Goal: Information Seeking & Learning: Learn about a topic

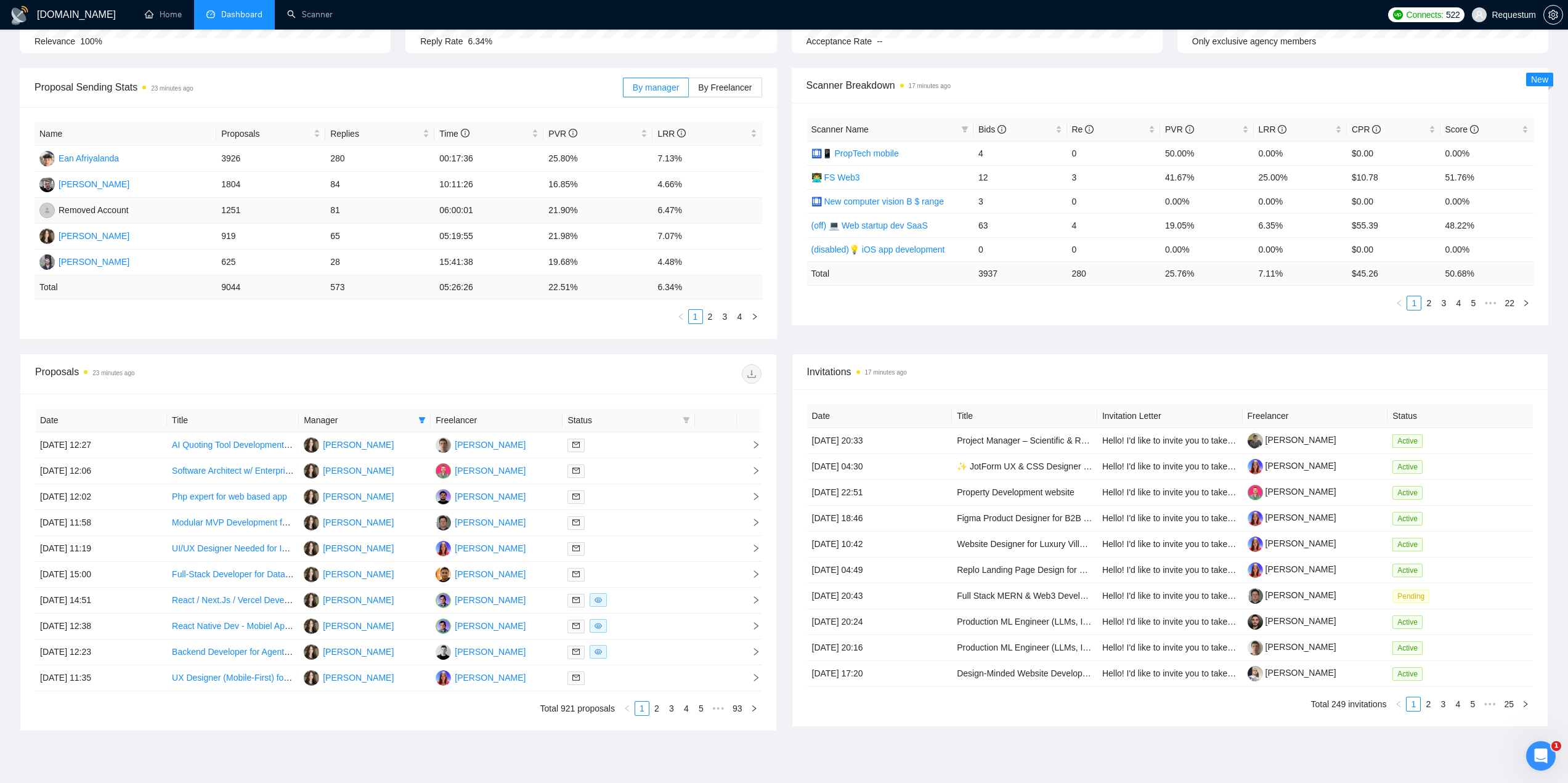
scroll to position [207, 0]
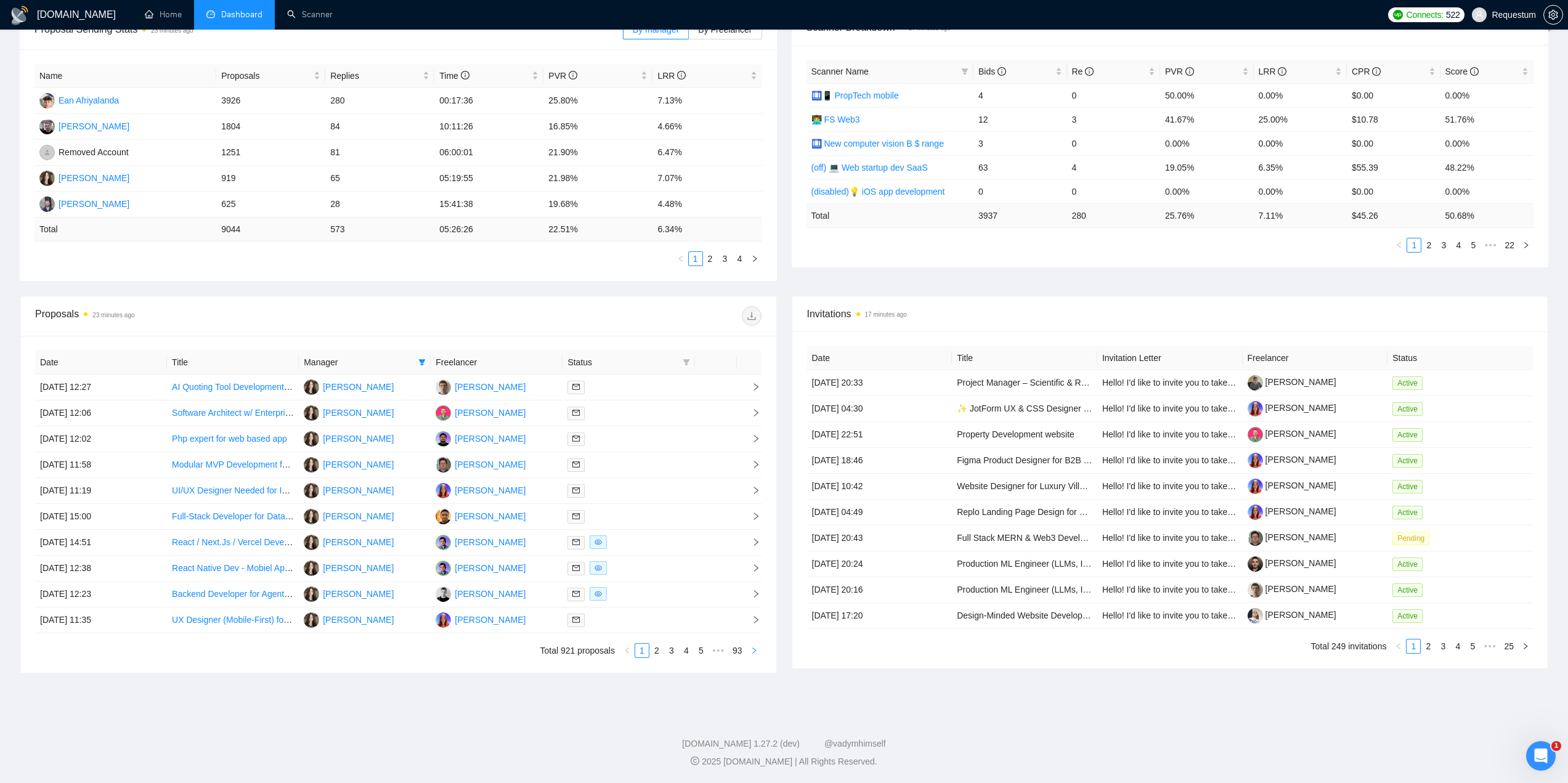
click at [755, 654] on icon "right" at bounding box center [754, 650] width 8 height 8
click at [644, 654] on link "1" at bounding box center [641, 650] width 13 height 13
click at [634, 462] on div at bounding box center [628, 464] width 122 height 14
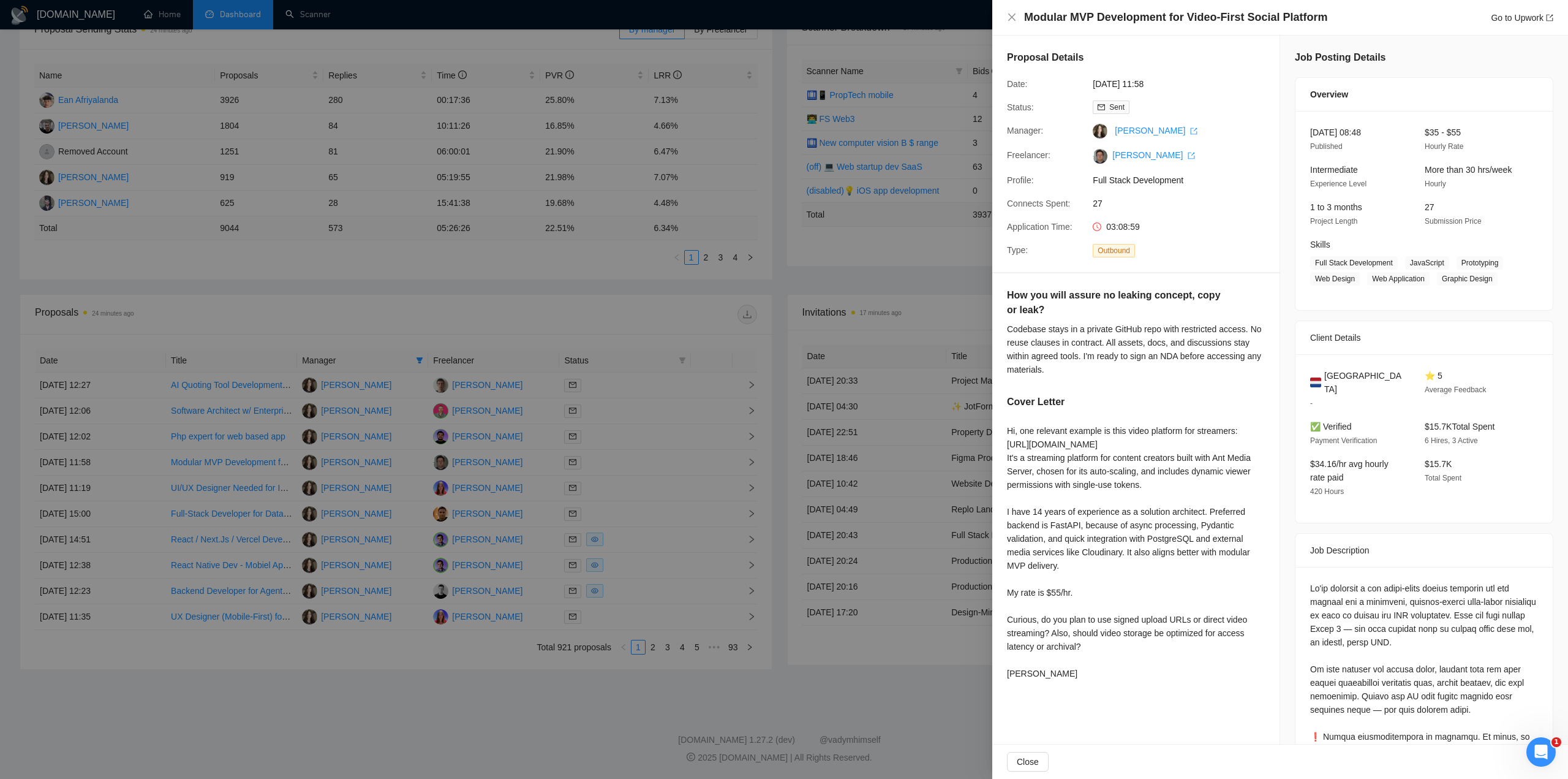
click at [915, 643] on div at bounding box center [784, 389] width 1568 height 779
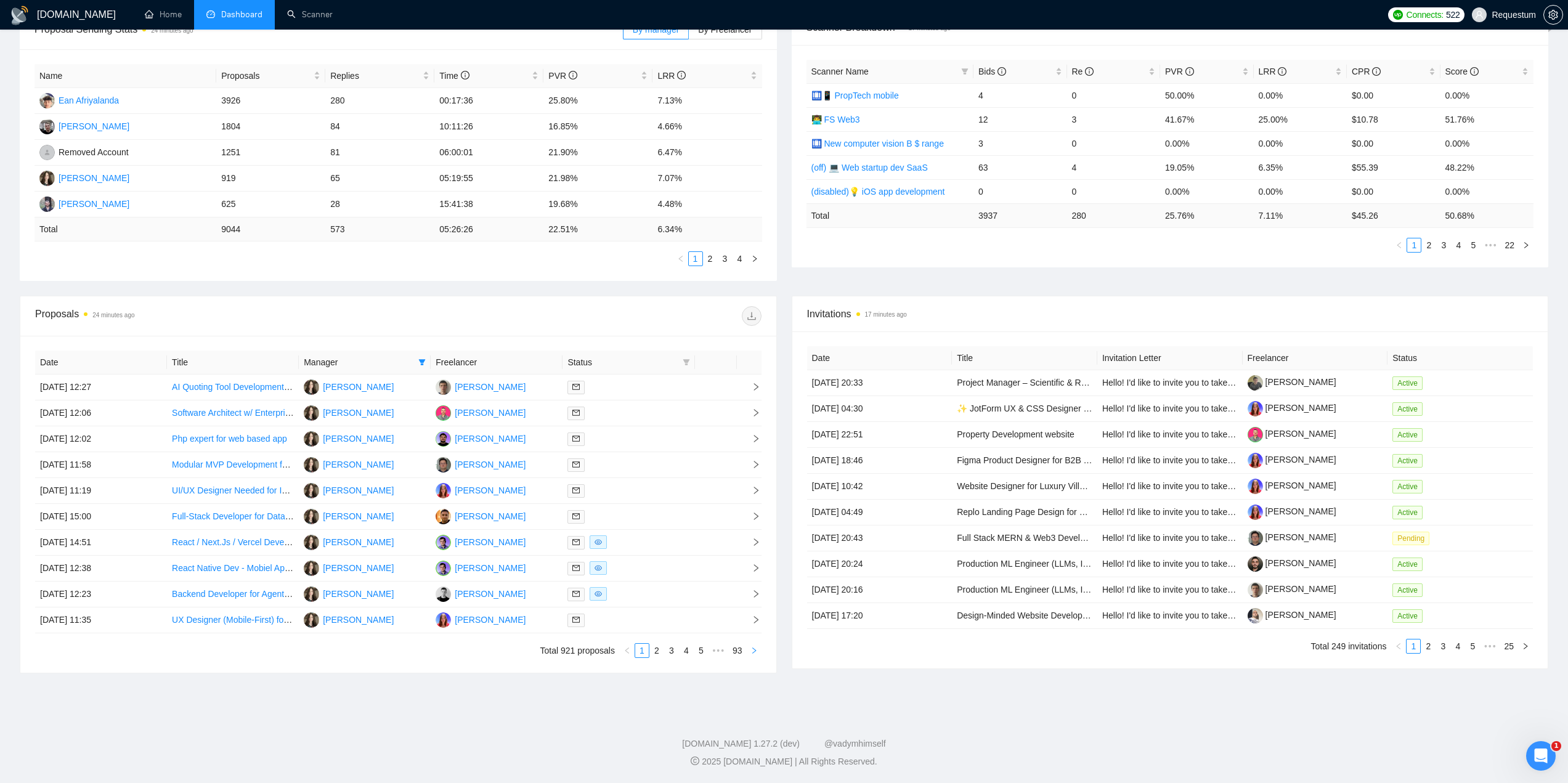
click at [758, 649] on button "button" at bounding box center [753, 650] width 15 height 15
click at [755, 653] on icon "right" at bounding box center [754, 650] width 8 height 8
click at [609, 413] on div at bounding box center [628, 413] width 122 height 14
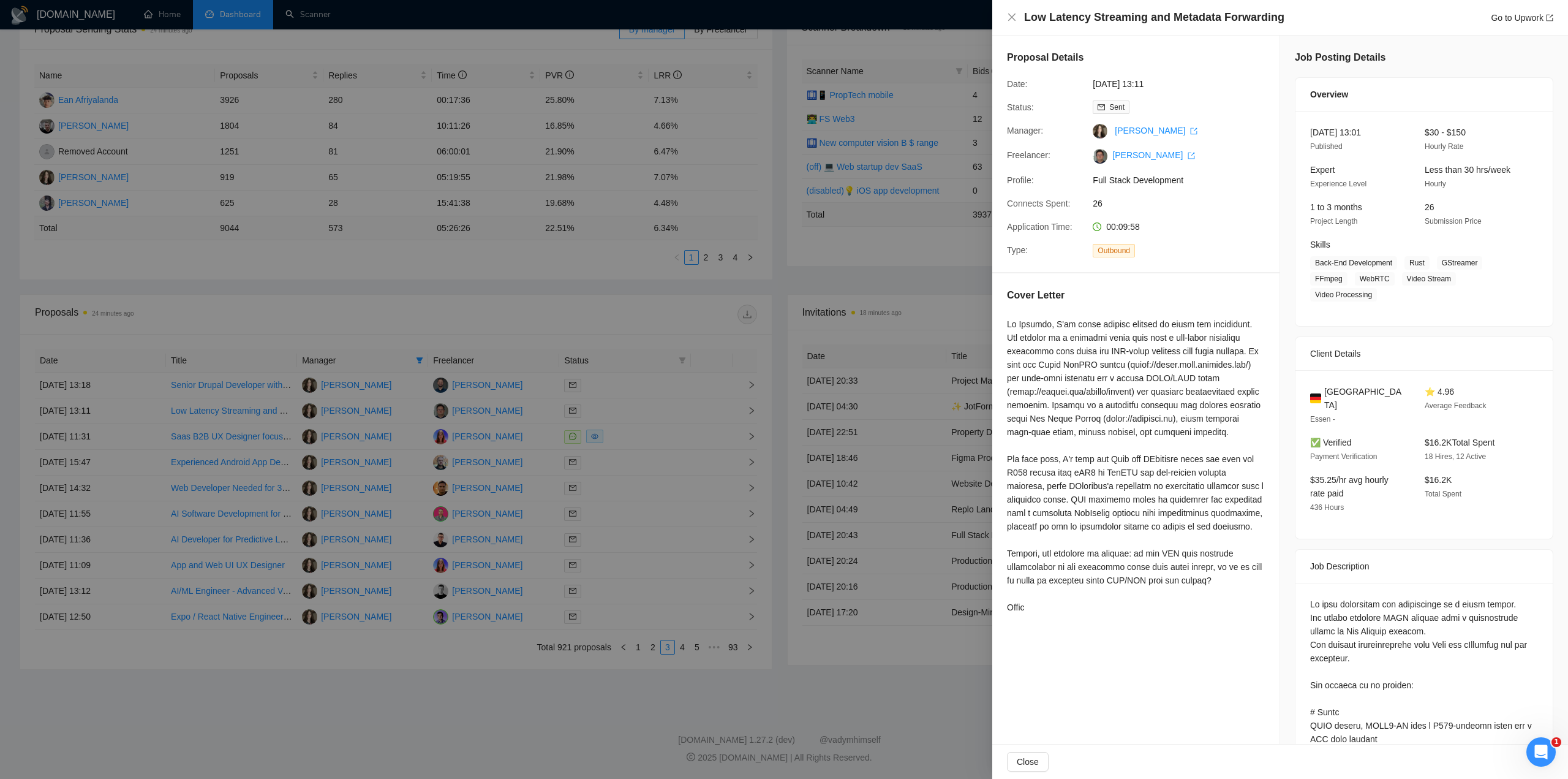
click at [899, 643] on div at bounding box center [784, 389] width 1568 height 779
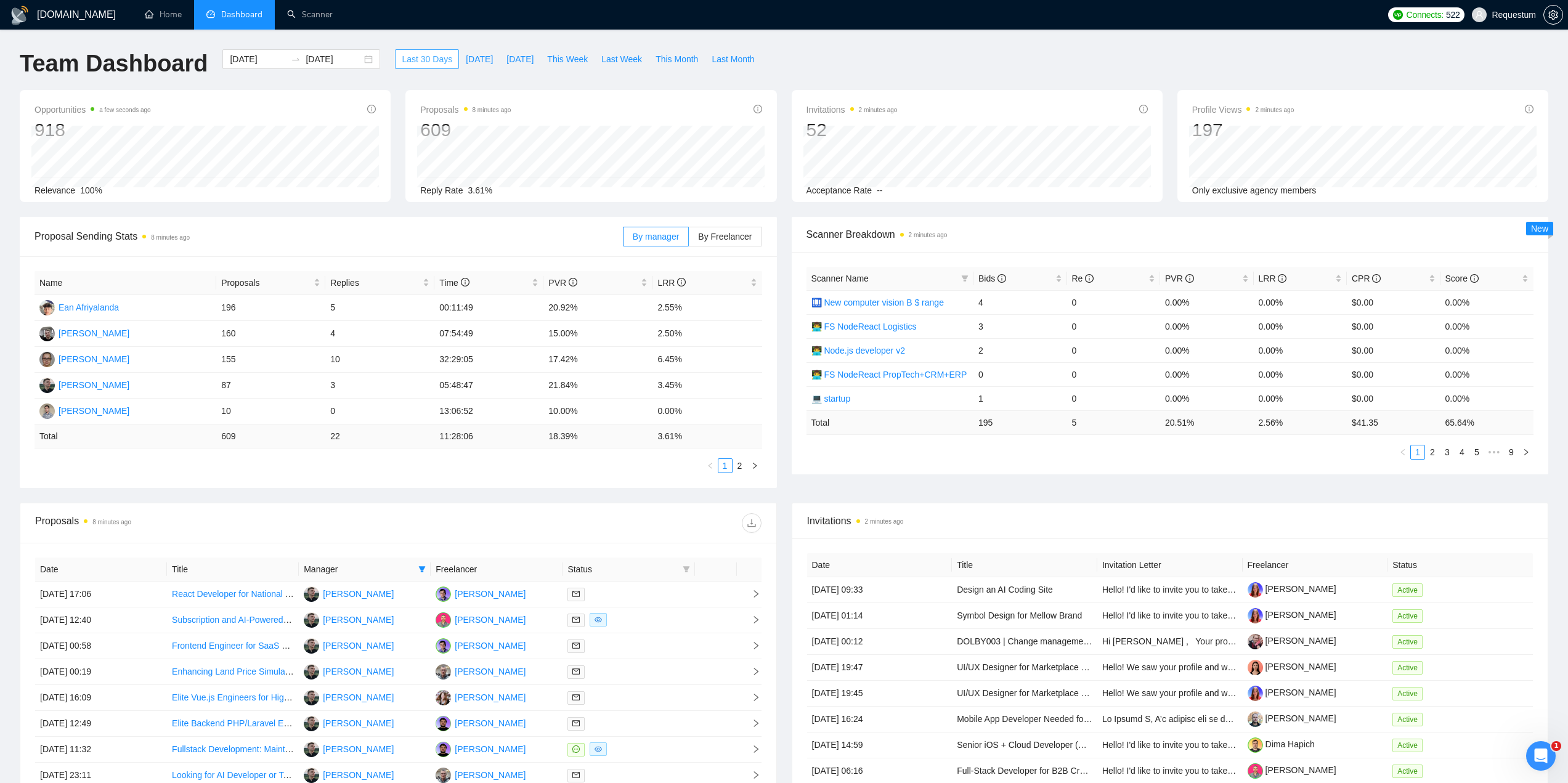
click at [423, 63] on span "Last 30 Days" at bounding box center [427, 58] width 51 height 13
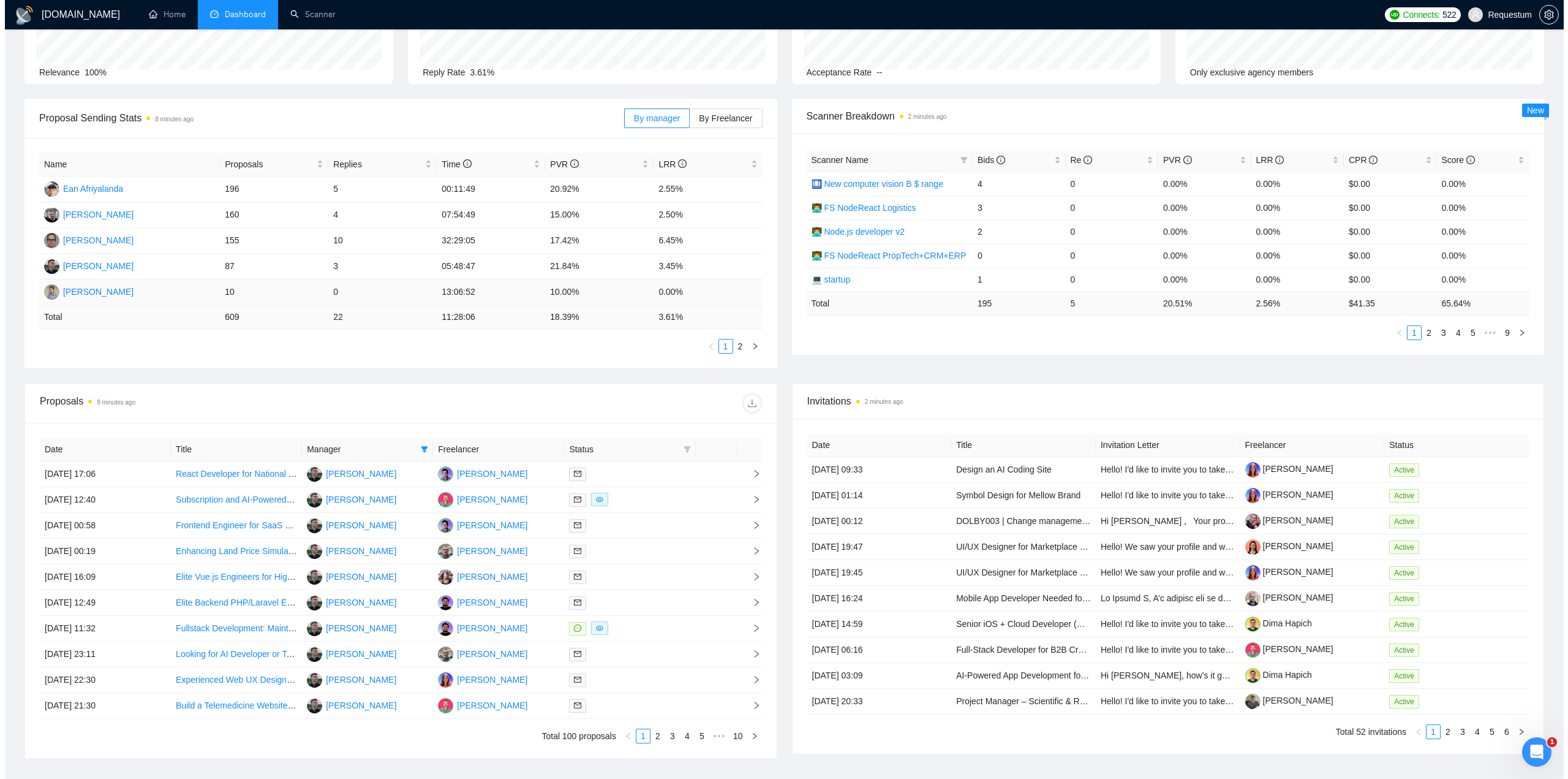
scroll to position [123, 0]
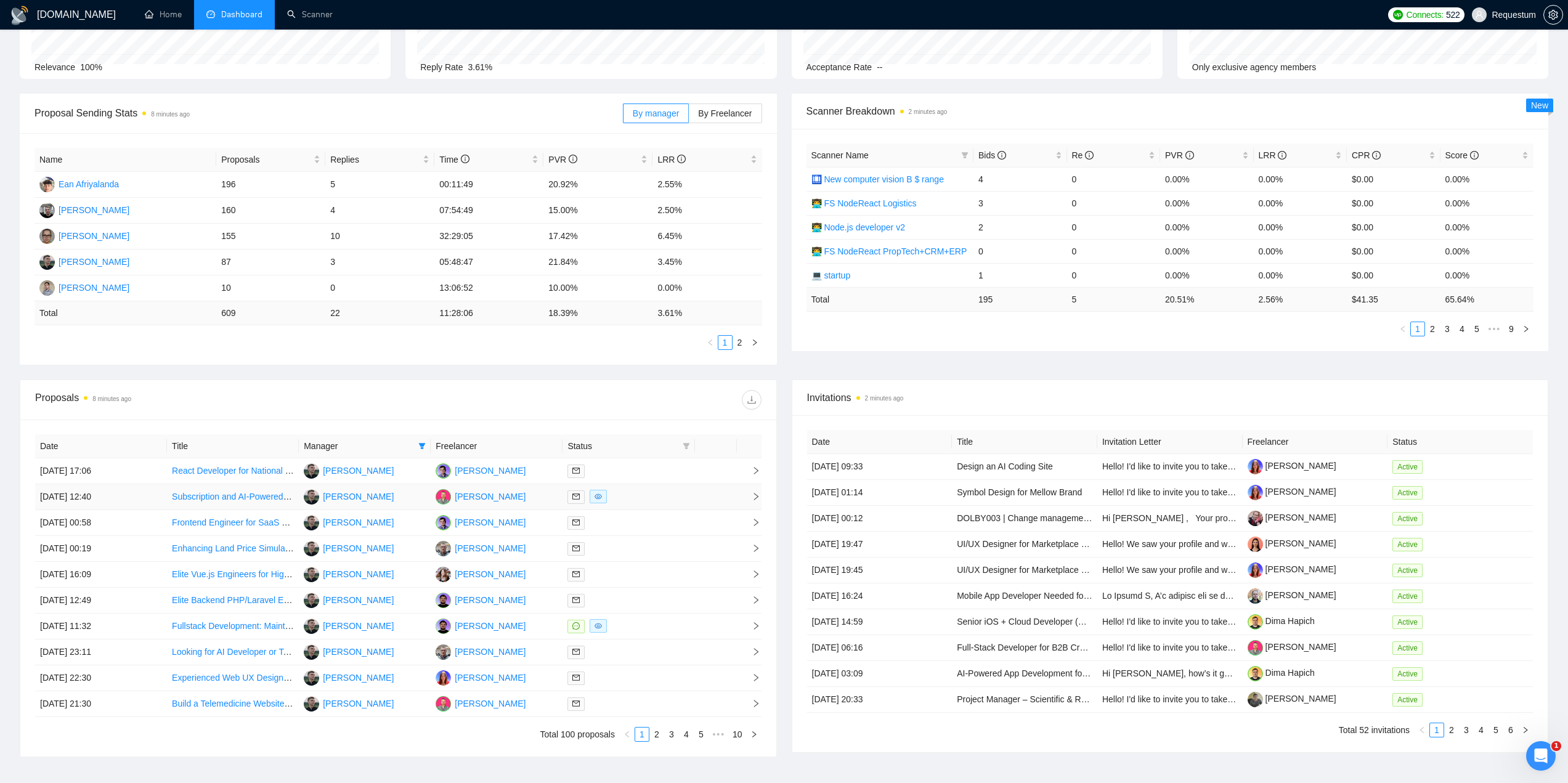
click at [669, 493] on div at bounding box center [628, 496] width 122 height 14
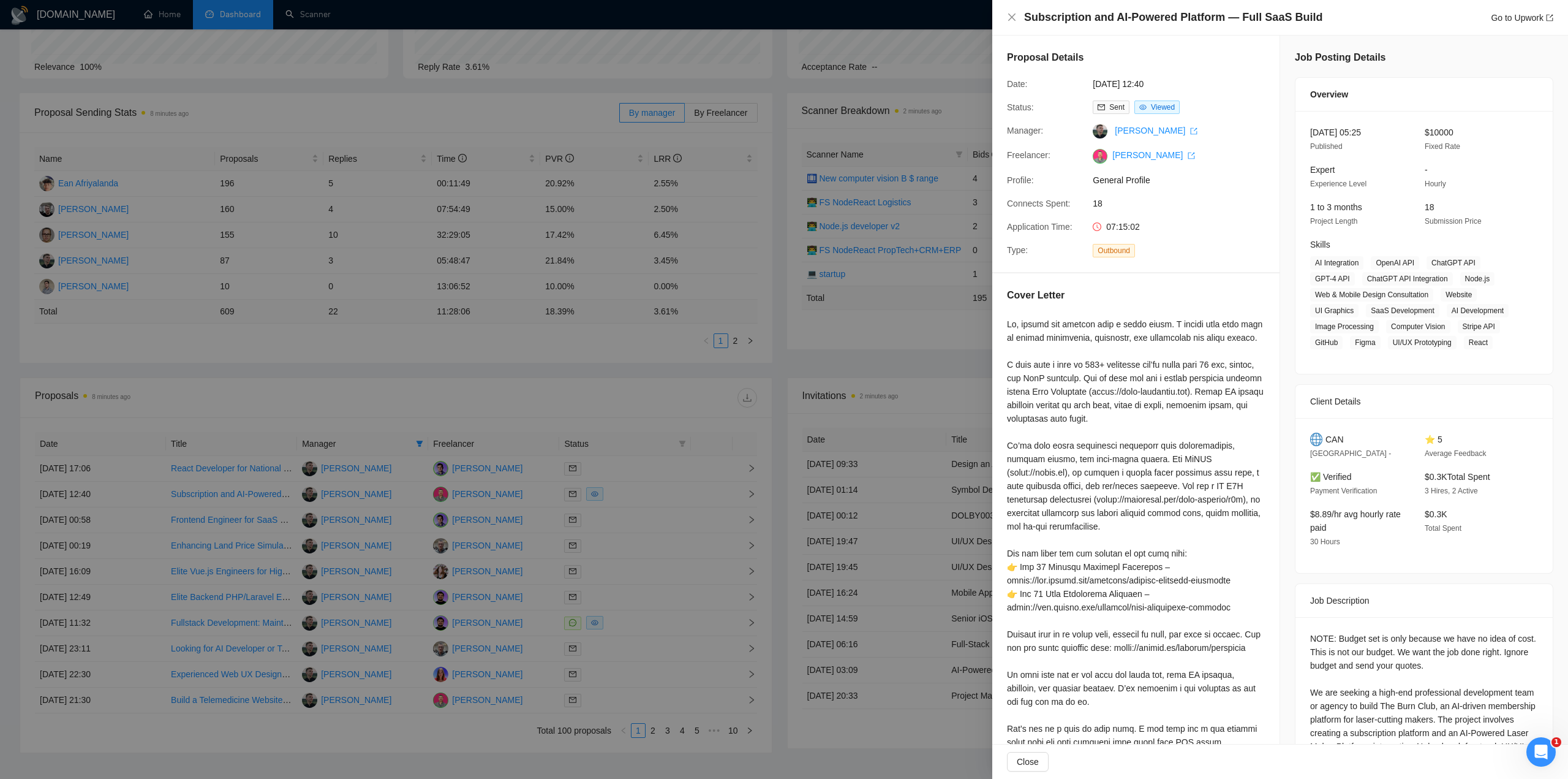
click at [586, 384] on div at bounding box center [784, 389] width 1568 height 779
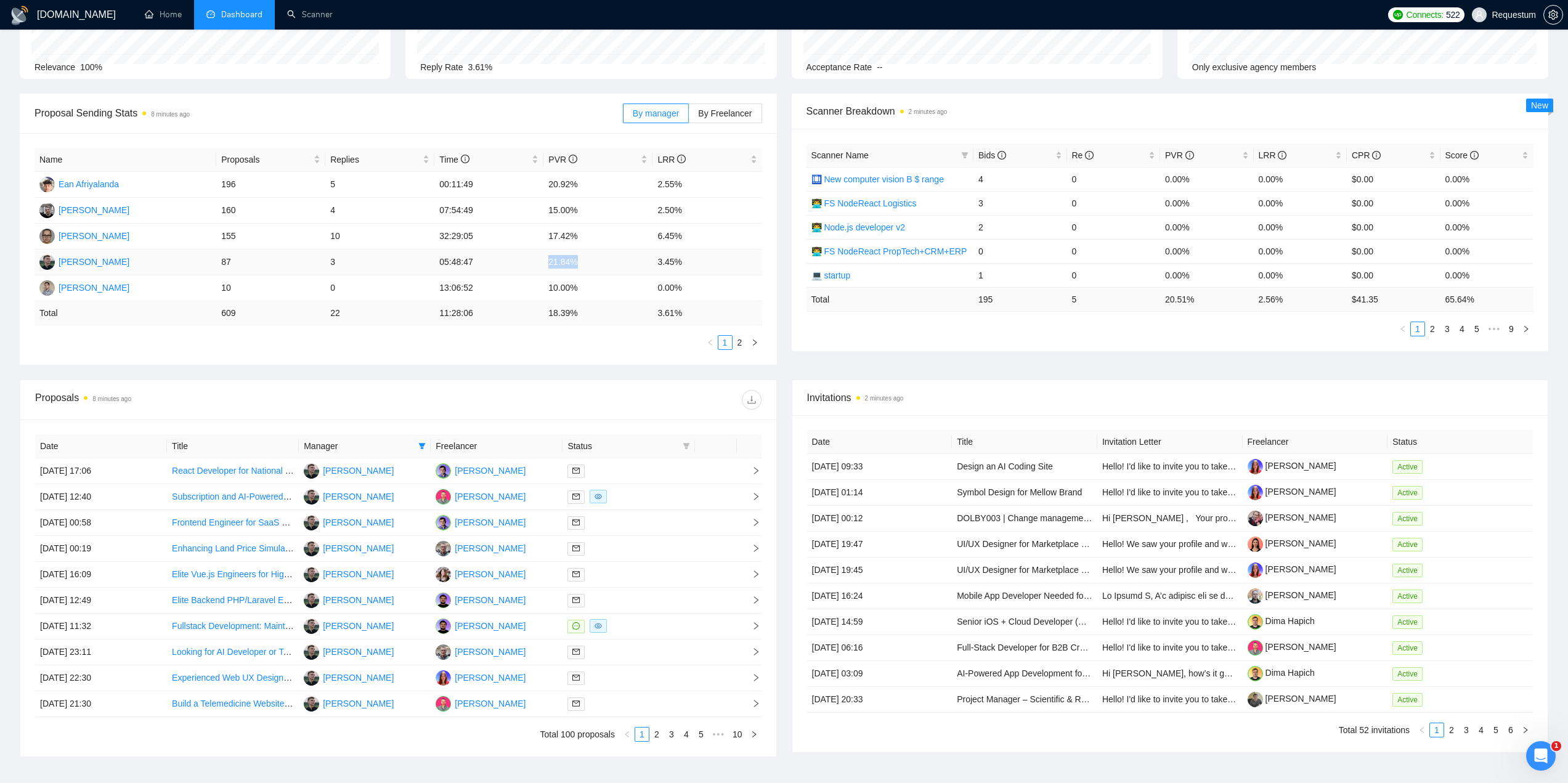
drag, startPoint x: 547, startPoint y: 262, endPoint x: 584, endPoint y: 259, distance: 37.1
click at [584, 259] on td "21.84%" at bounding box center [597, 262] width 109 height 26
click at [596, 400] on div at bounding box center [579, 400] width 363 height 19
click at [659, 732] on link "2" at bounding box center [657, 734] width 13 height 13
click at [670, 738] on link "3" at bounding box center [671, 734] width 13 height 13
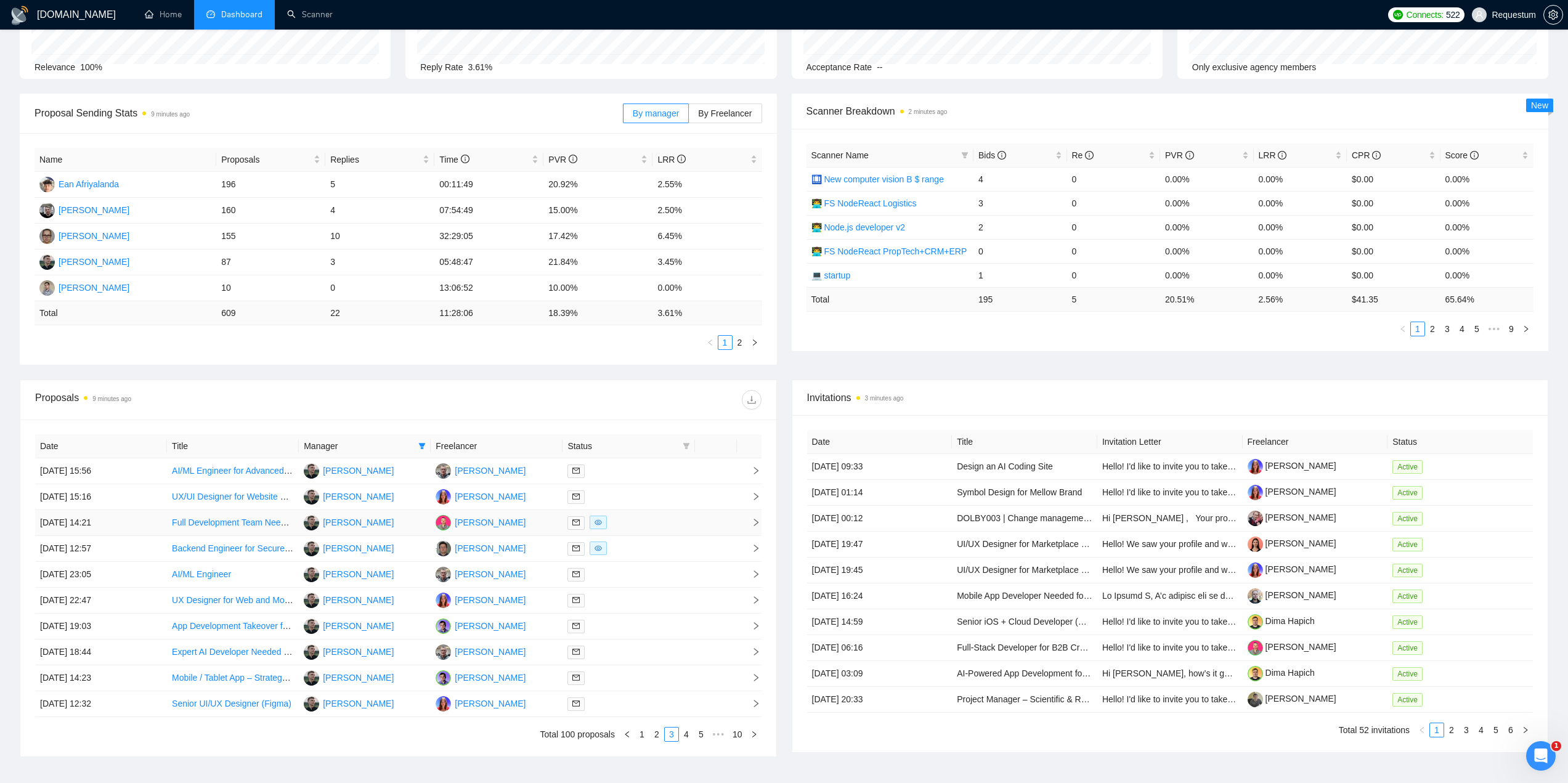
click at [629, 522] on div at bounding box center [628, 523] width 122 height 14
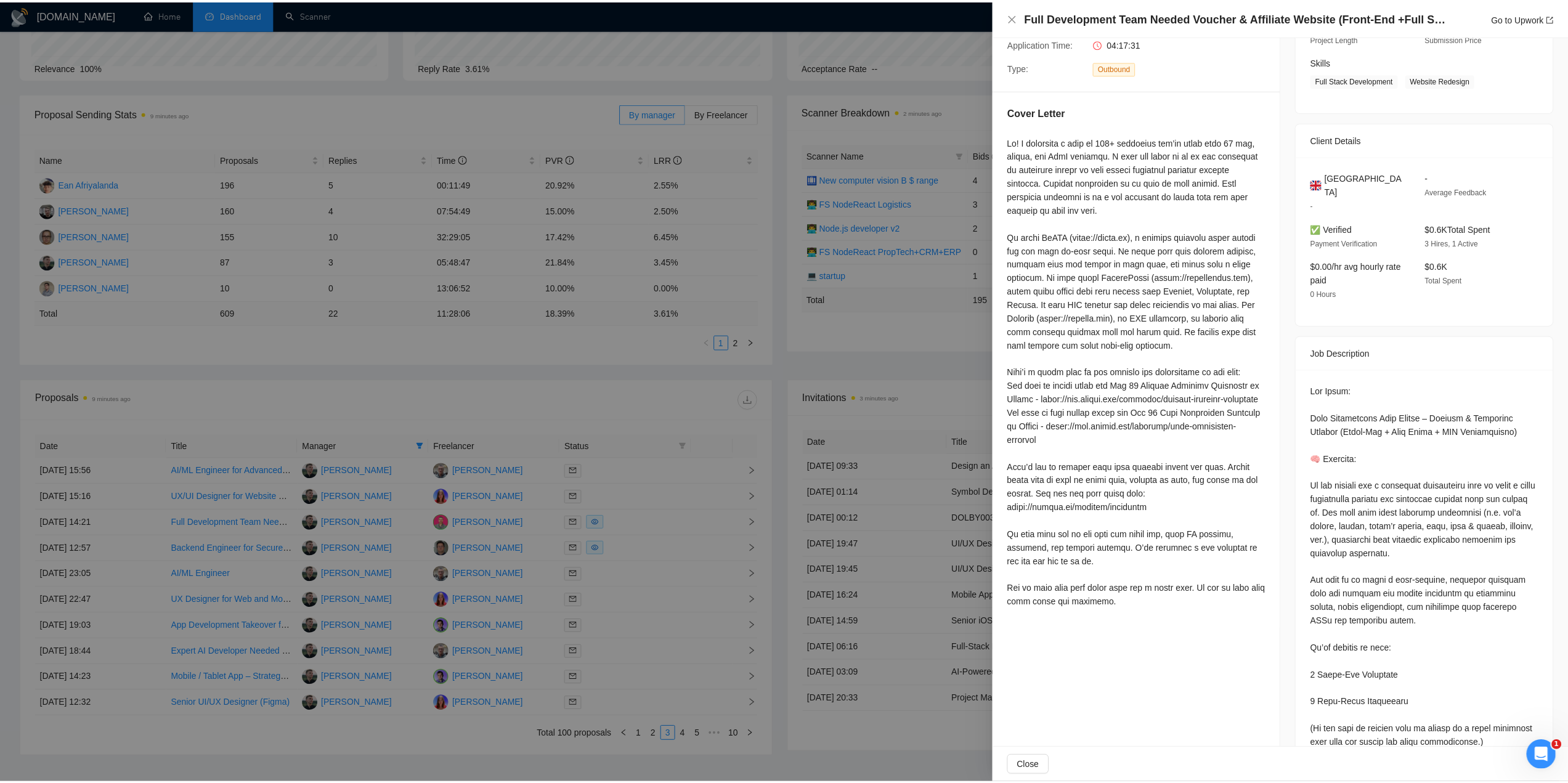
scroll to position [184, 0]
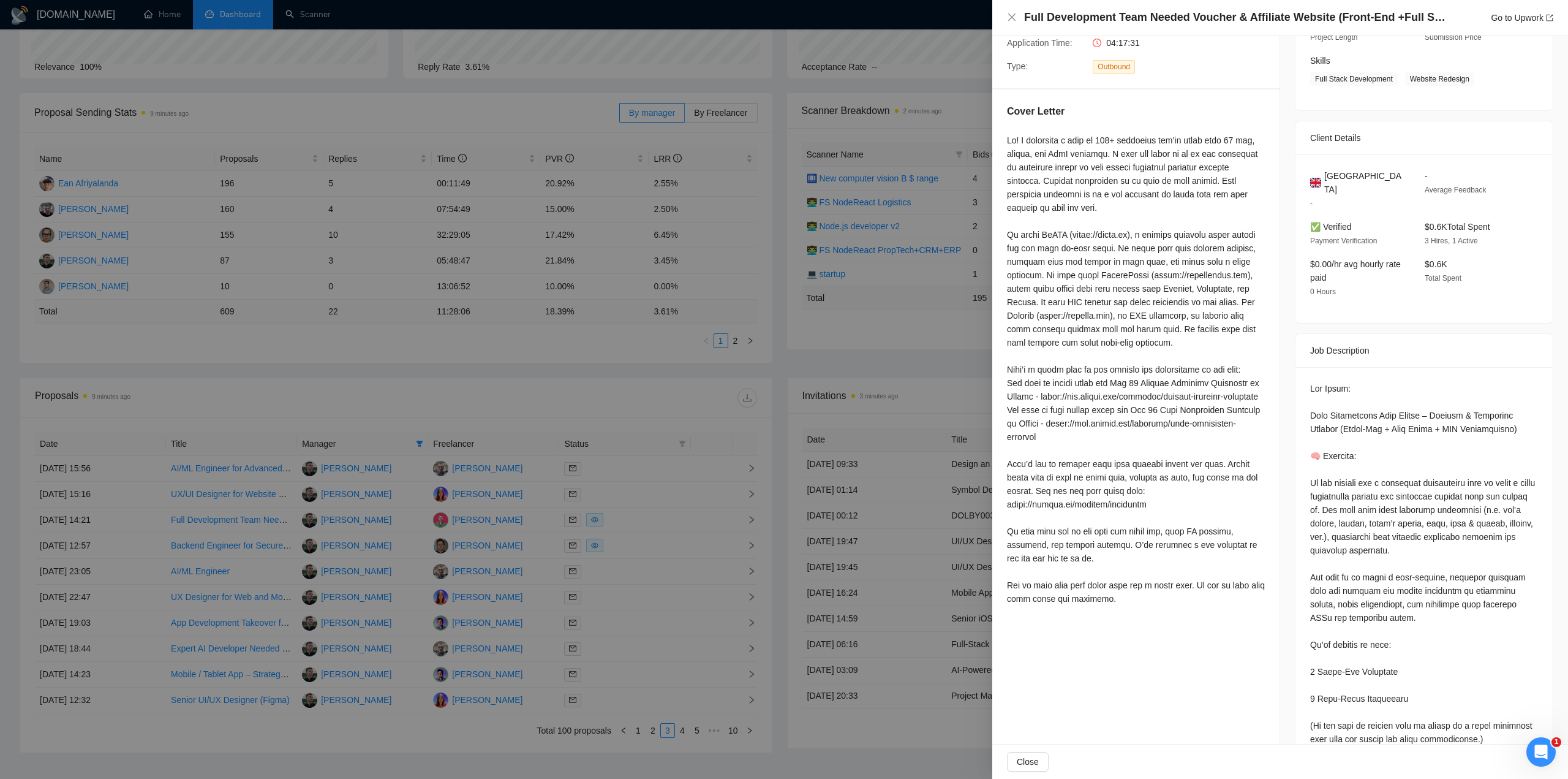
click at [528, 374] on div at bounding box center [784, 389] width 1568 height 779
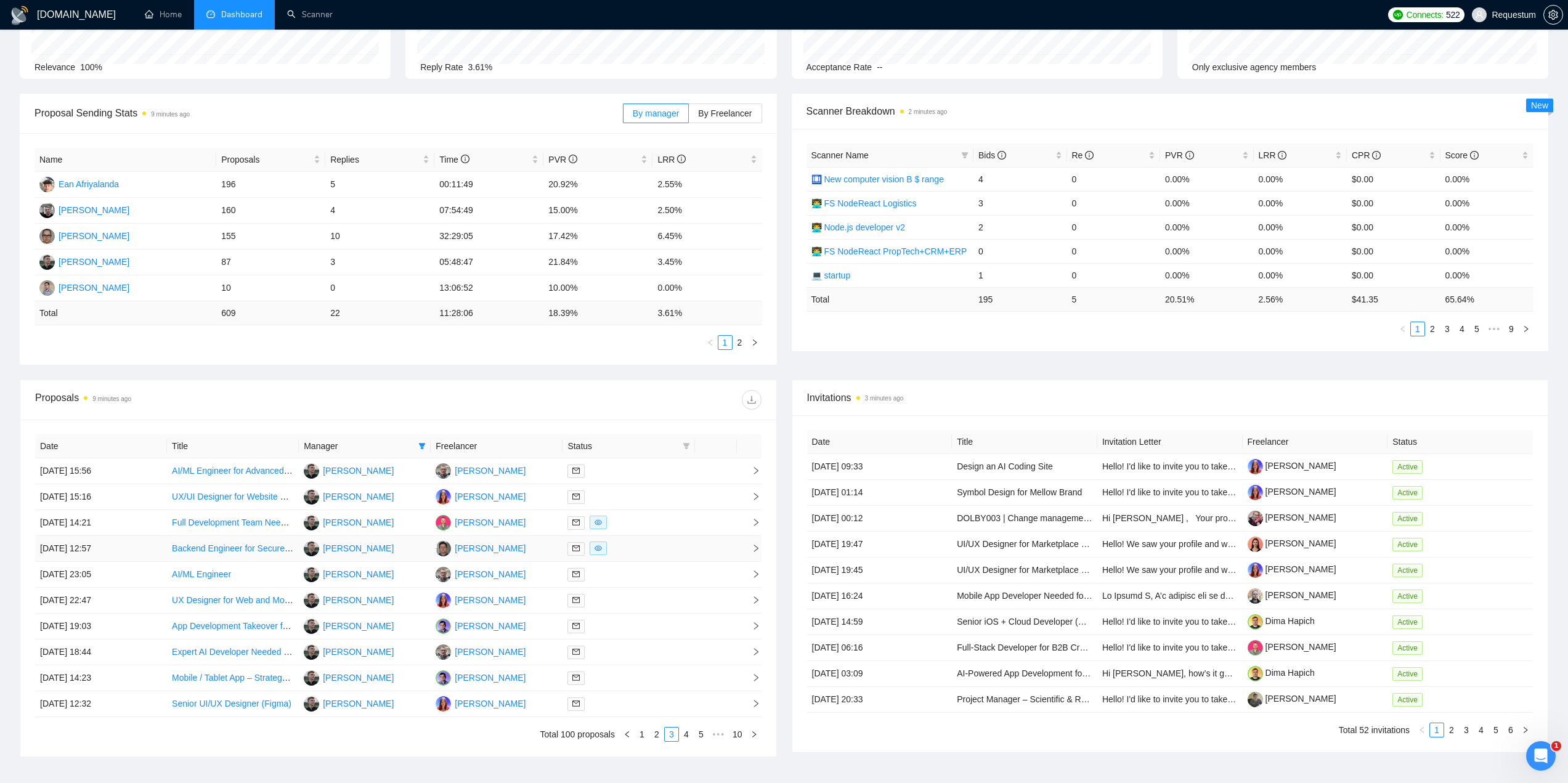
click at [666, 547] on div at bounding box center [628, 548] width 122 height 14
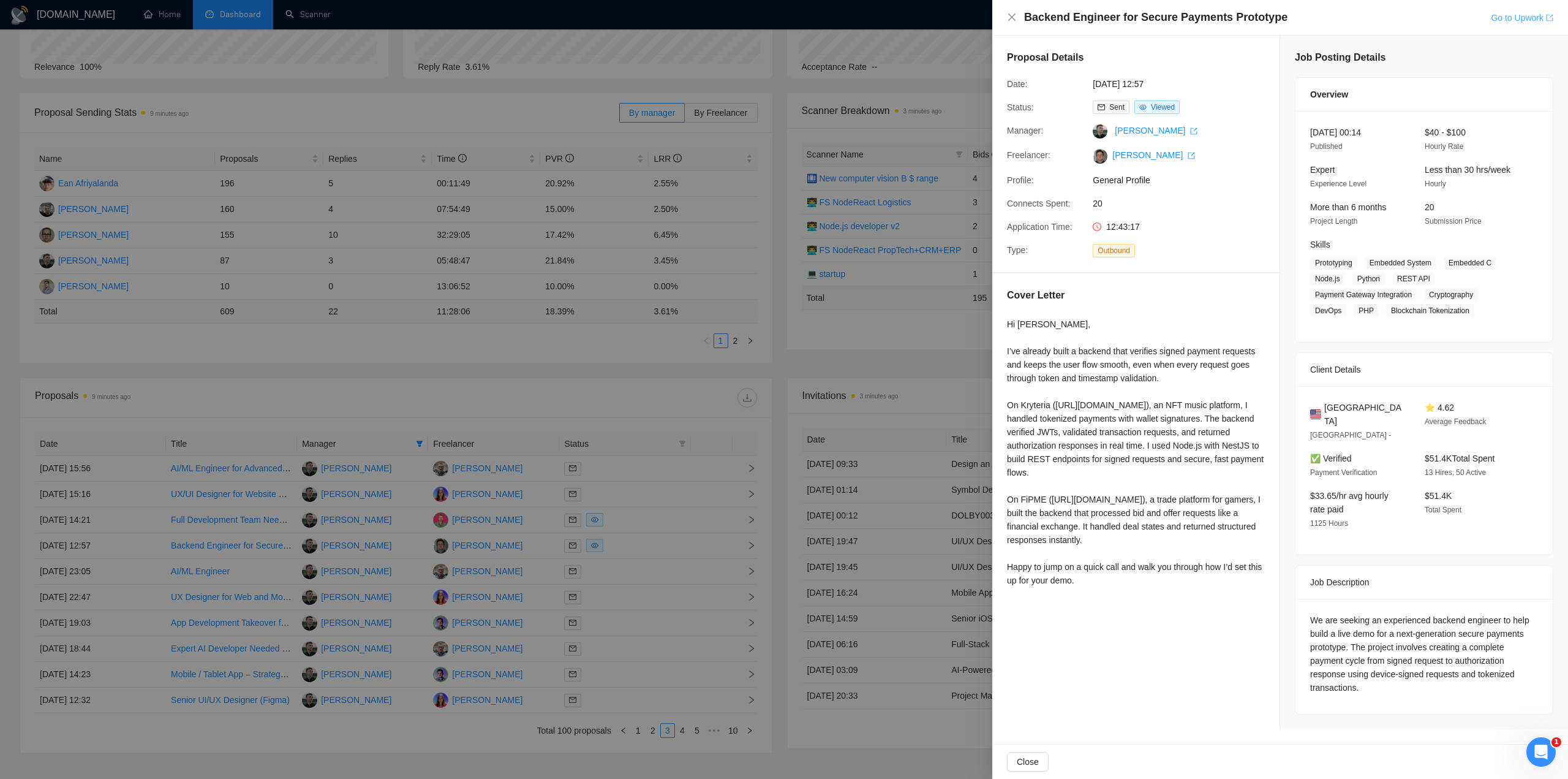
click at [1493, 19] on link "Go to Upwork" at bounding box center [1522, 18] width 62 height 10
click at [664, 636] on div at bounding box center [784, 389] width 1568 height 779
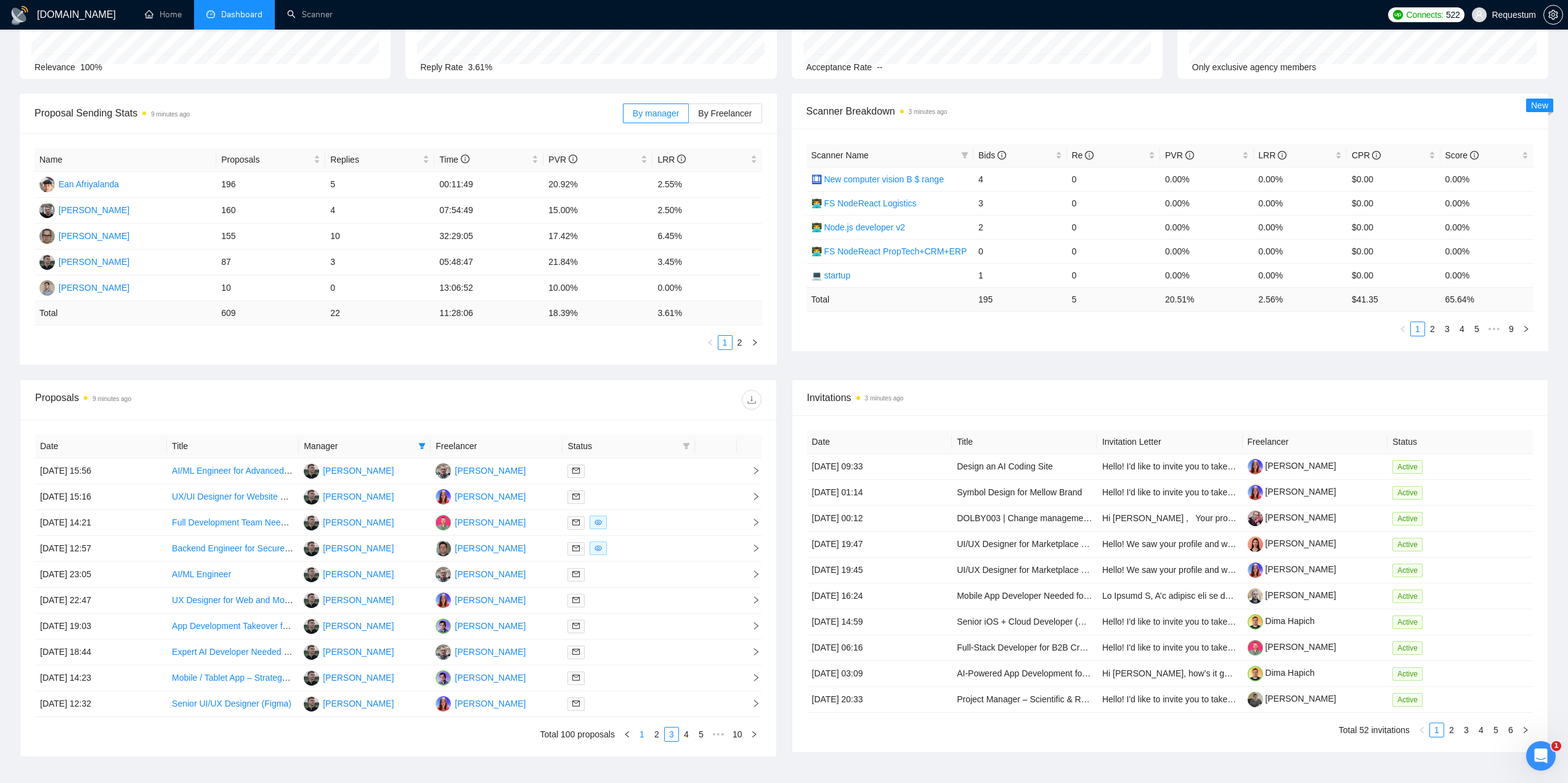
click at [643, 735] on link "1" at bounding box center [641, 734] width 13 height 13
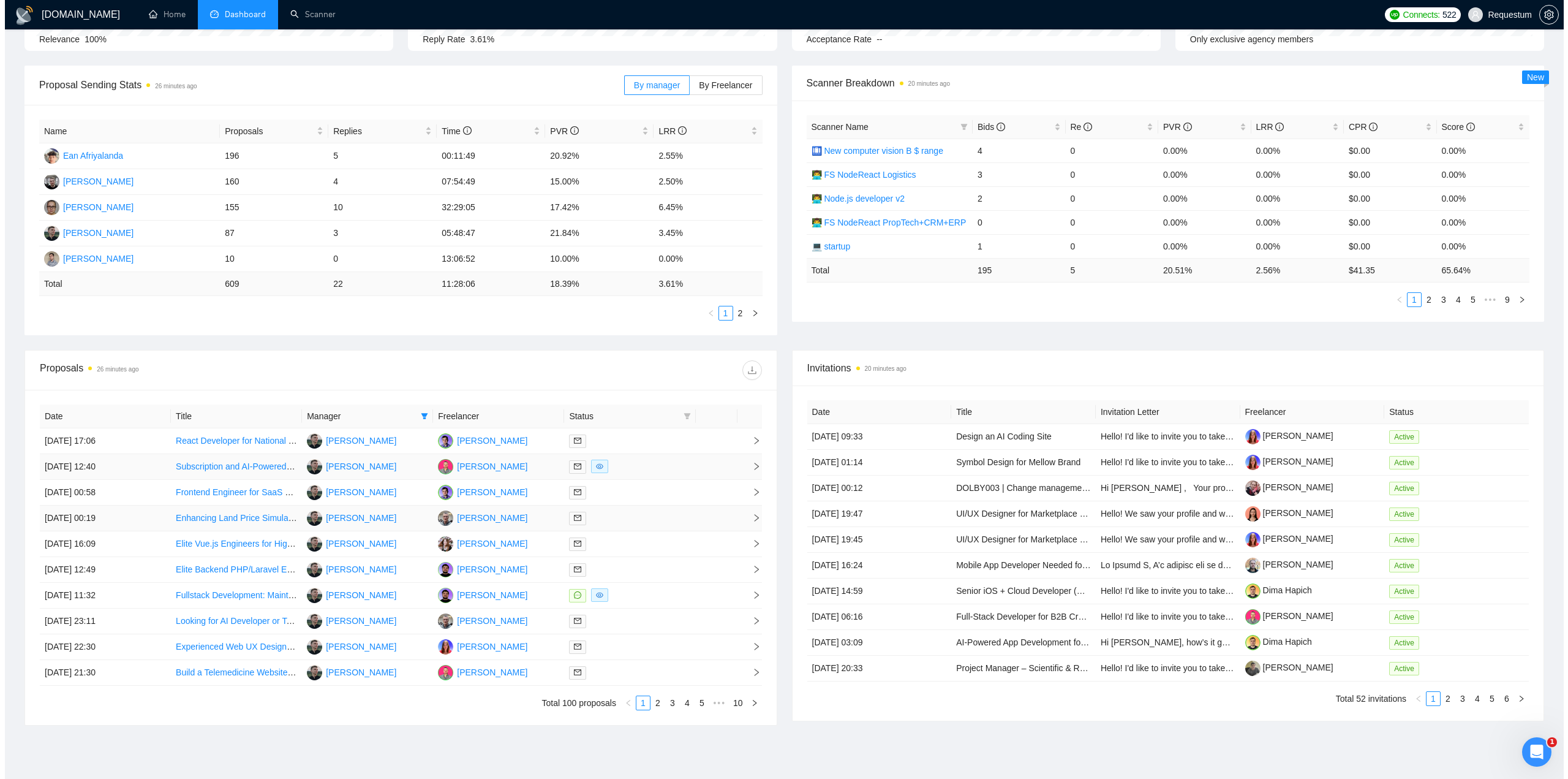
scroll to position [183, 0]
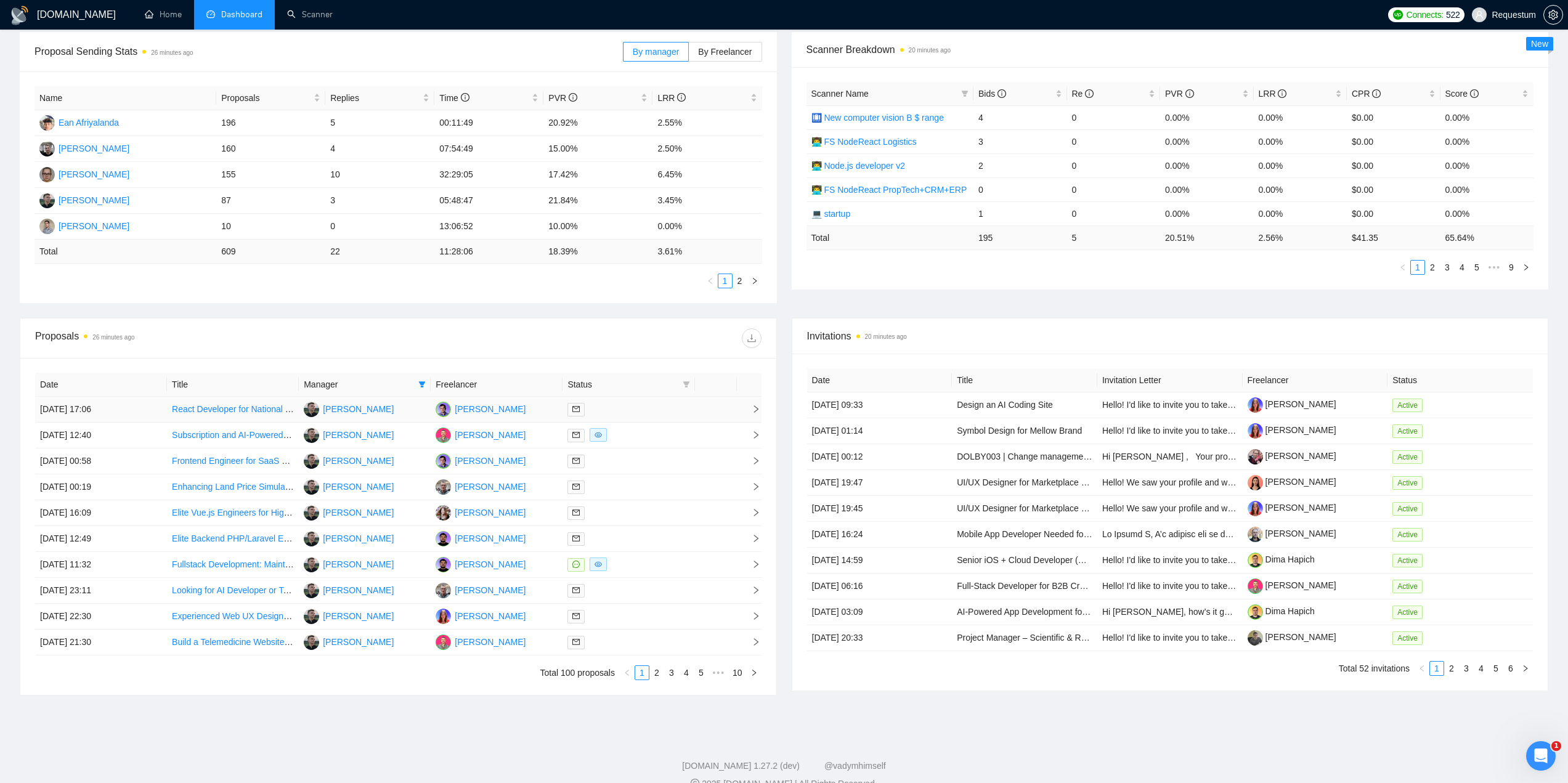
click at [619, 404] on div at bounding box center [628, 409] width 122 height 14
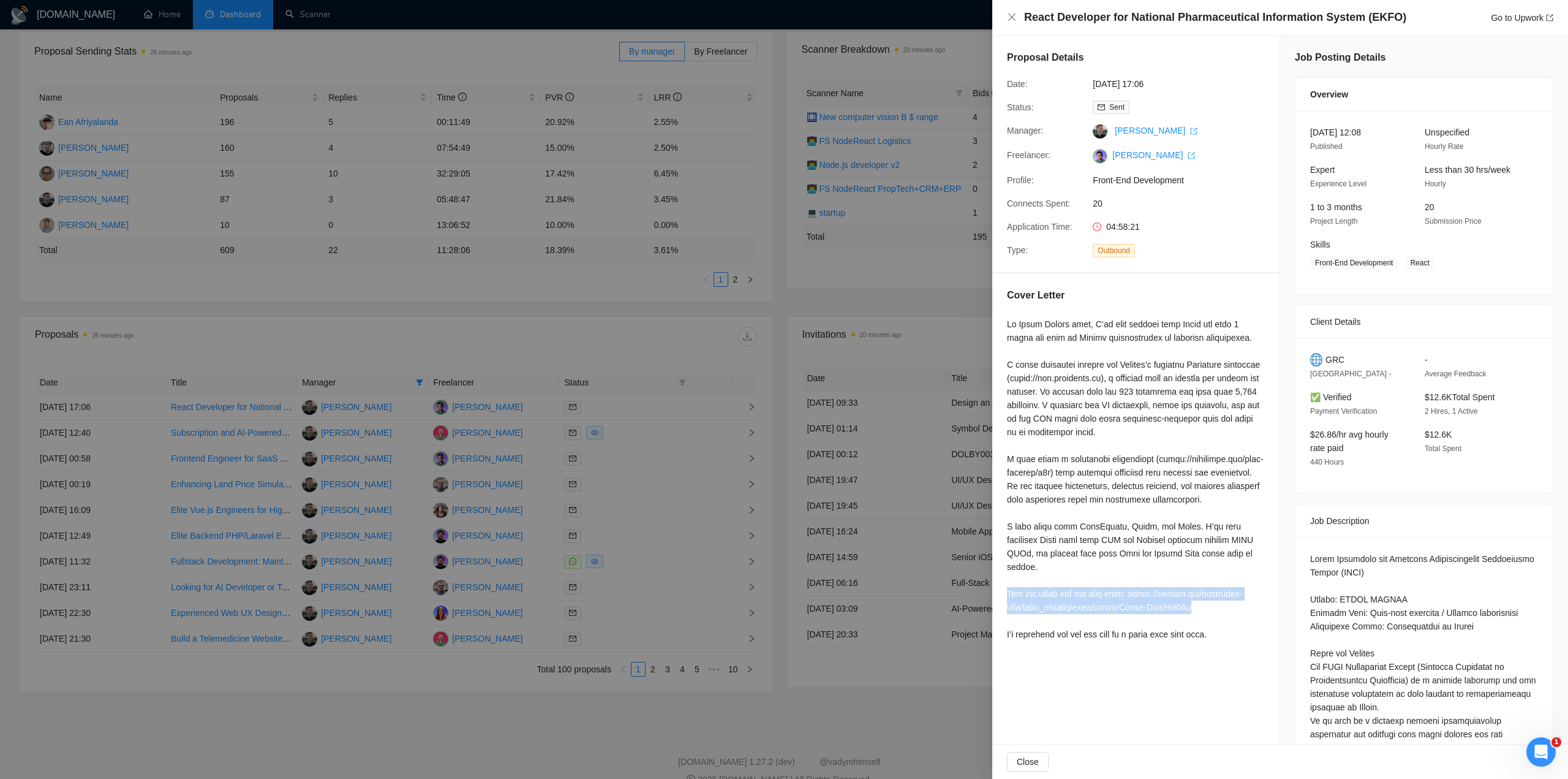
drag, startPoint x: 1007, startPoint y: 583, endPoint x: 1218, endPoint y: 597, distance: 211.5
click at [1218, 597] on div at bounding box center [1136, 478] width 258 height 323
copy div "You can check out my code here: https://github.com/requestum-team/code_examples…"
